Goal: Task Accomplishment & Management: Manage account settings

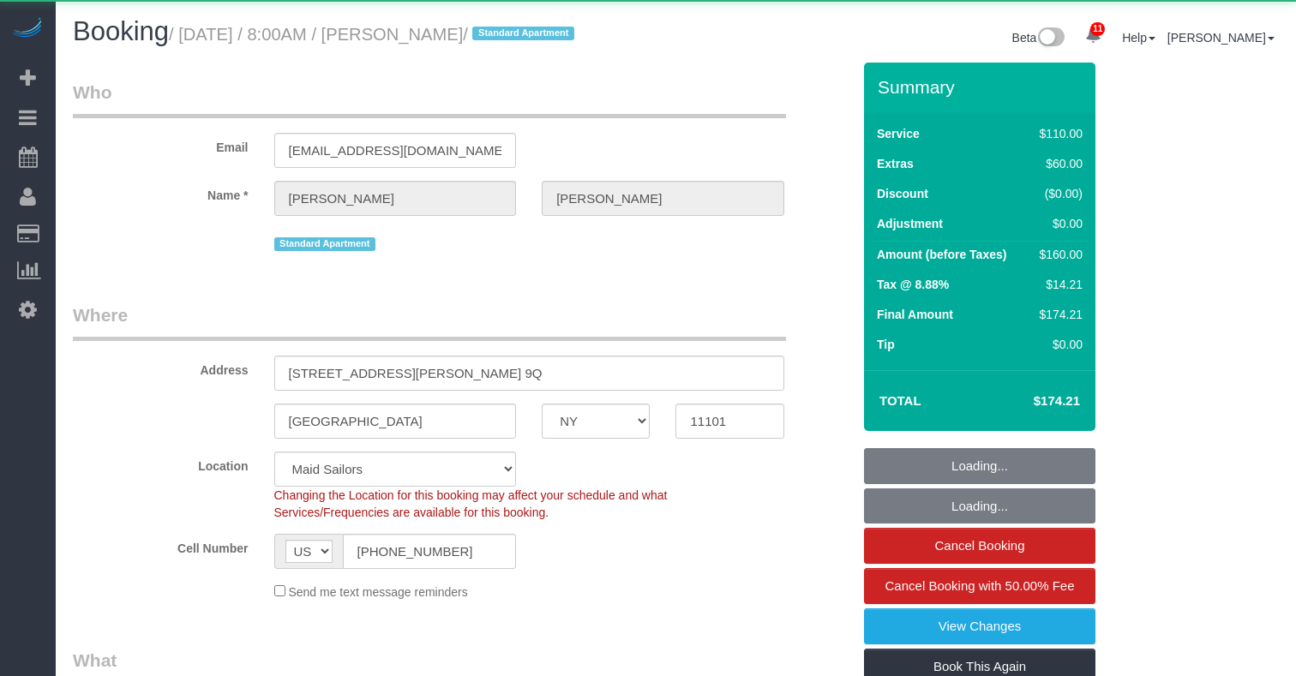
select select "NY"
select select "number:89"
select select "number:90"
select select "string:stripe-card_17kx6v4VGloSiKo7gwgg6y0E"
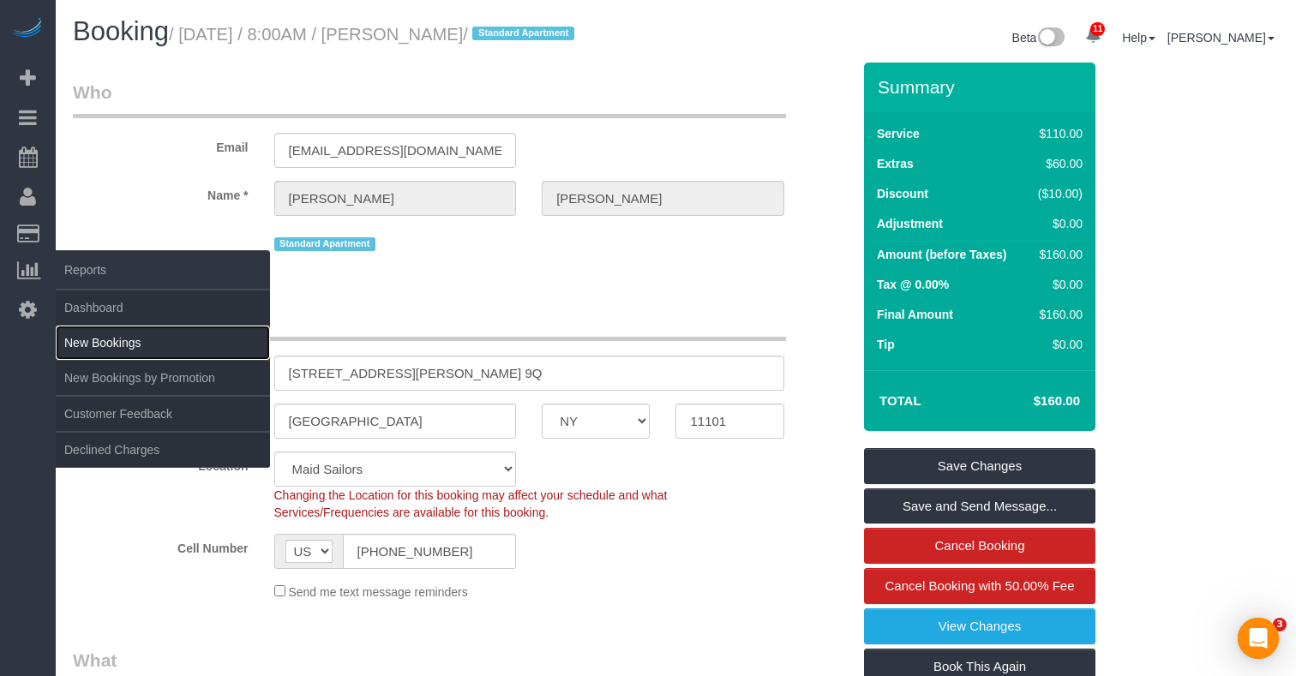
click at [147, 331] on link "New Bookings" at bounding box center [163, 343] width 214 height 34
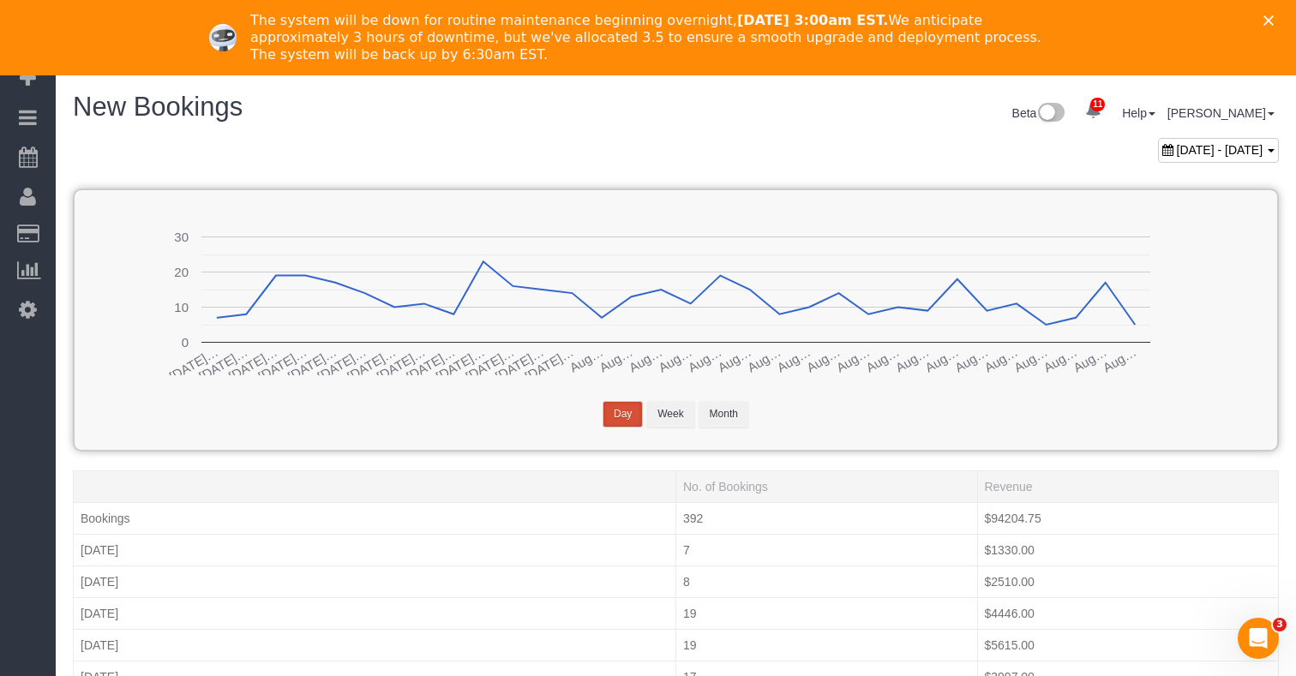
click at [1268, 10] on div "The system will be down for routine maintenance beginning overnight, [DATE] 3:0…" at bounding box center [648, 38] width 1296 height 62
click at [1270, 15] on icon "Close" at bounding box center [1269, 20] width 10 height 10
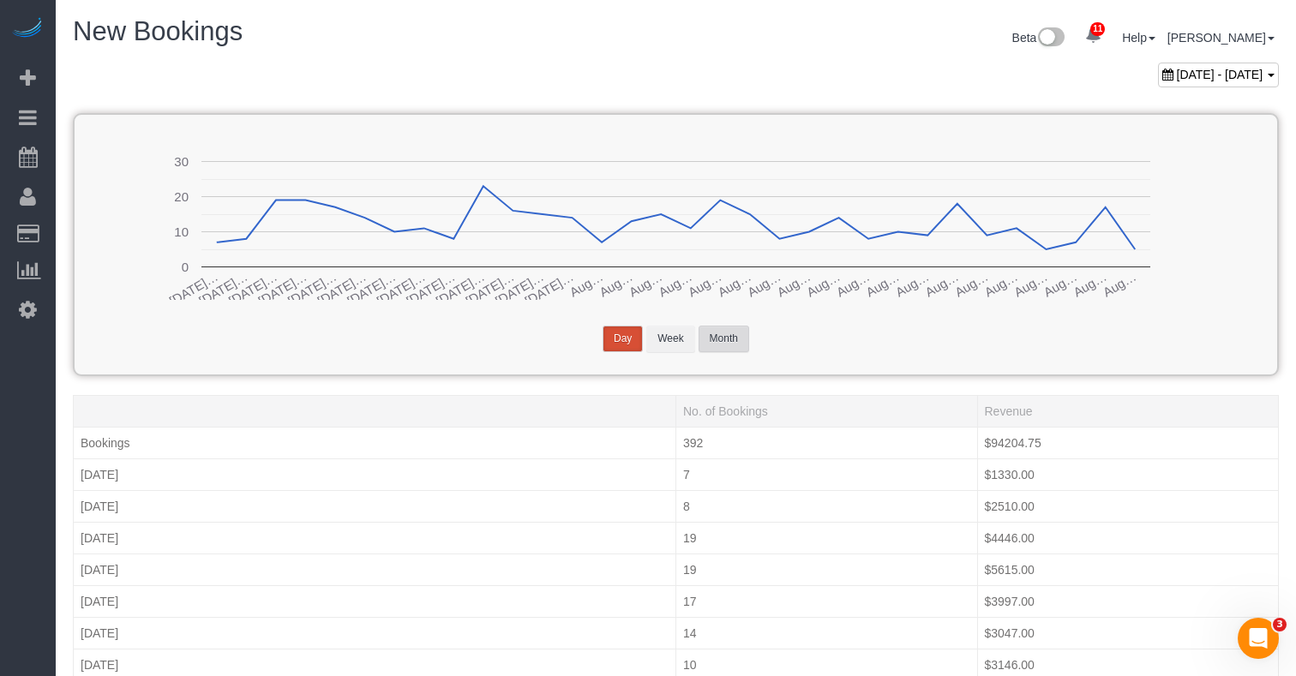
click at [724, 337] on button "Month" at bounding box center [724, 339] width 51 height 27
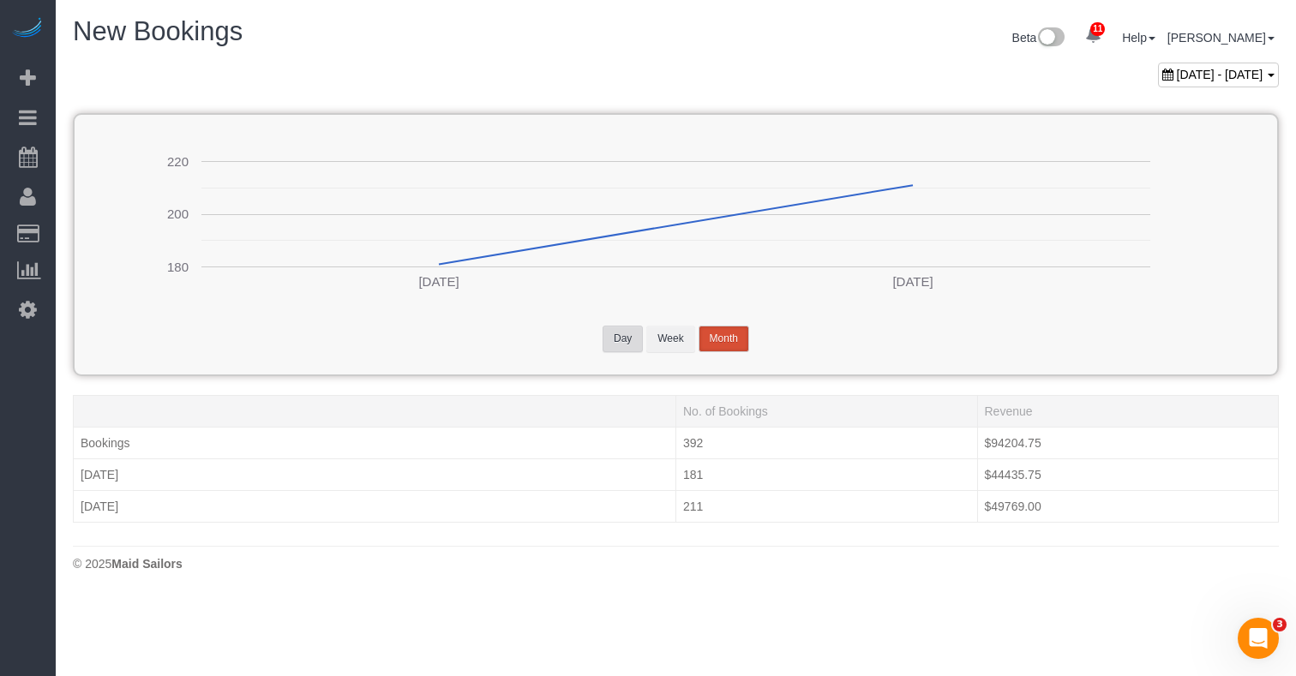
click at [633, 340] on button "Day" at bounding box center [623, 339] width 40 height 27
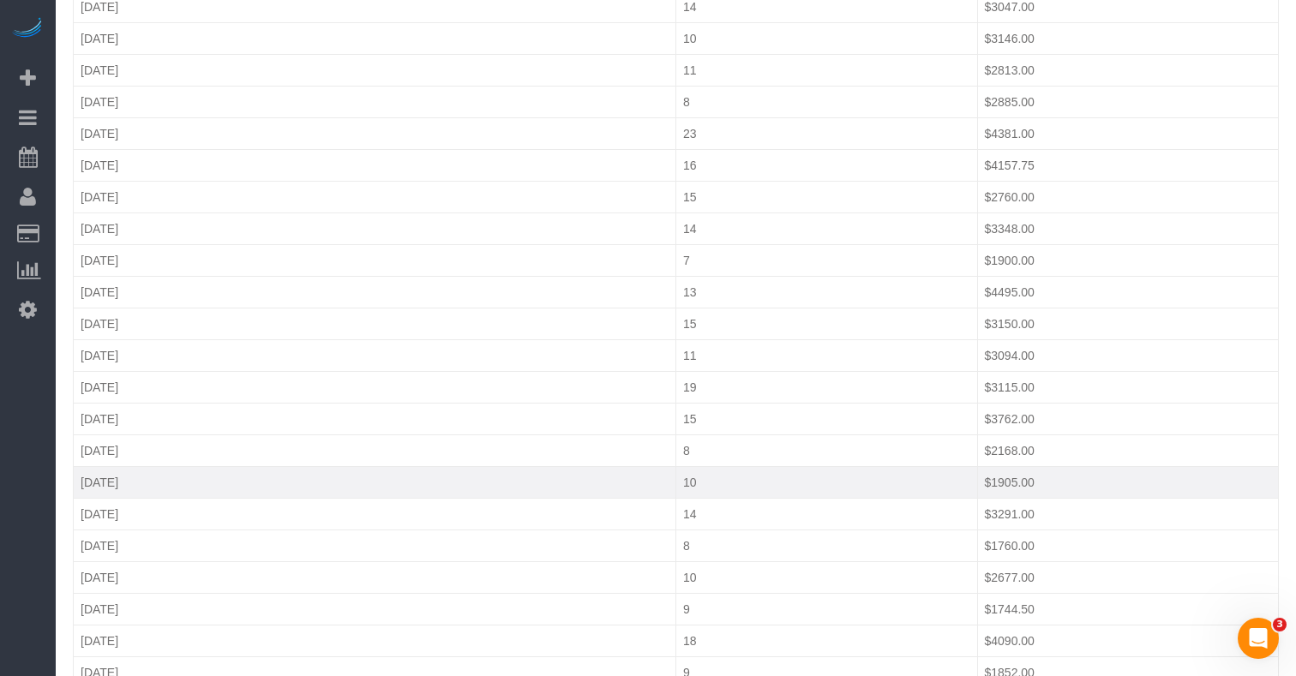
scroll to position [603, 0]
